Goal: Information Seeking & Learning: Learn about a topic

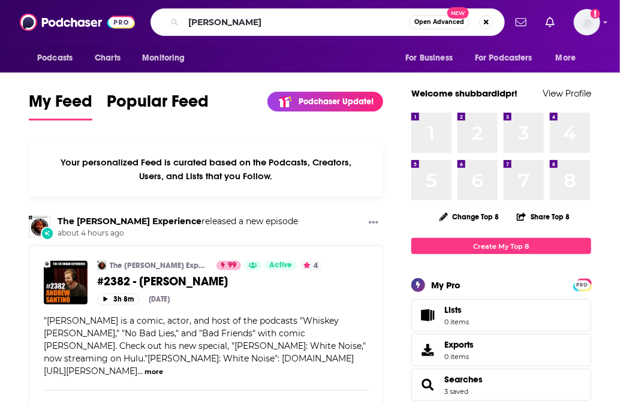
type input "[PERSON_NAME]"
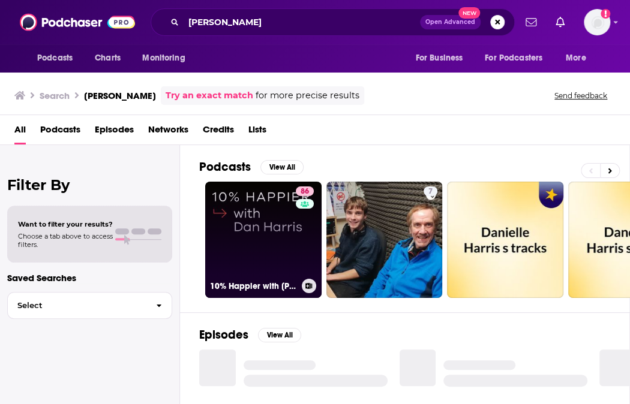
click at [266, 219] on link "86 10% Happier with [PERSON_NAME]" at bounding box center [263, 240] width 116 height 116
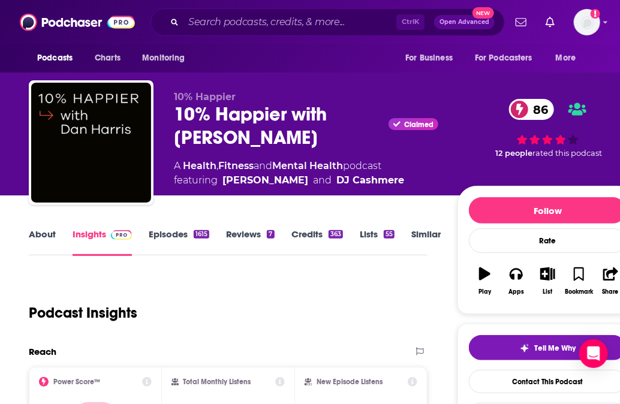
click at [32, 233] on link "About" at bounding box center [42, 242] width 27 height 28
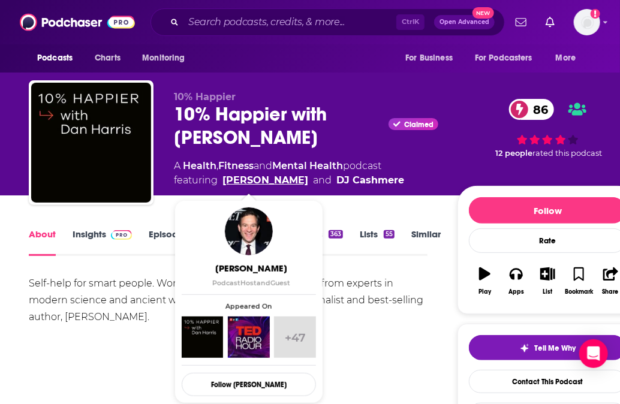
click at [259, 178] on link "[PERSON_NAME]" at bounding box center [265, 180] width 86 height 14
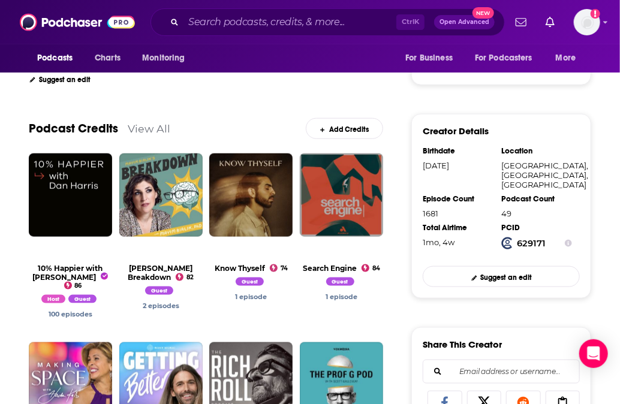
scroll to position [347, 0]
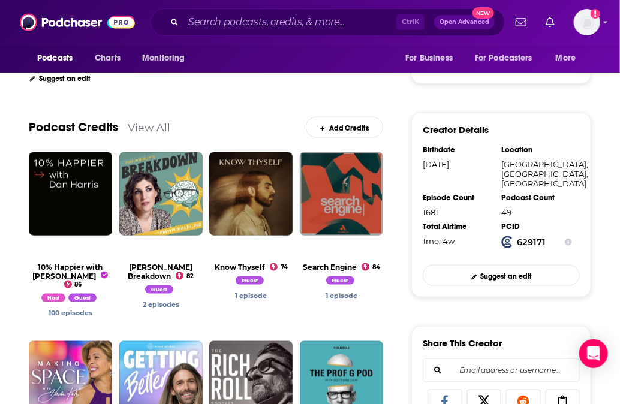
click at [204, 109] on div "Podcast Credits View All Add Credits" at bounding box center [206, 120] width 354 height 64
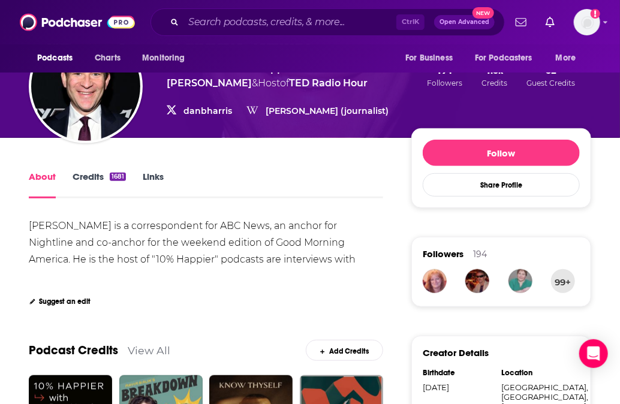
scroll to position [0, 0]
